Goal: Communication & Community: Answer question/provide support

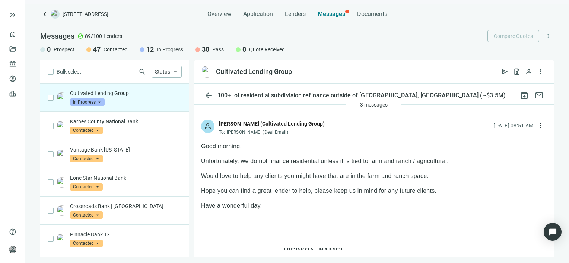
scroll to position [37, 0]
click at [293, 125] on div "Jaime Hoban (Cultivated Lending Group)" at bounding box center [272, 125] width 106 height 8
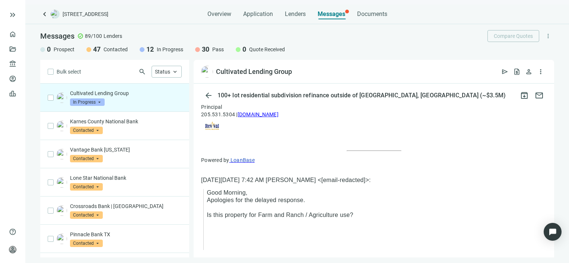
scroll to position [515, 0]
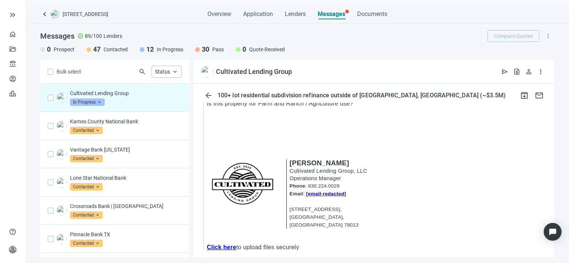
drag, startPoint x: 344, startPoint y: 179, endPoint x: 310, endPoint y: 180, distance: 33.9
click at [310, 183] on span ": 830.224.0029" at bounding box center [322, 186] width 34 height 6
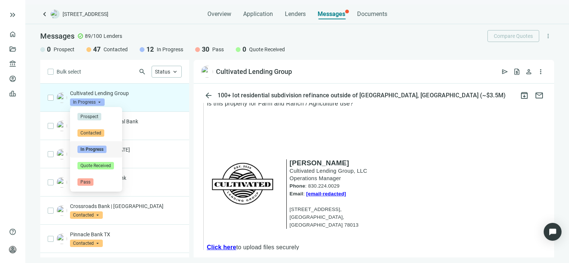
click at [100, 102] on span "In Progress" at bounding box center [87, 102] width 35 height 7
click at [85, 183] on span "Pass" at bounding box center [85, 182] width 16 height 7
